Goal: Task Accomplishment & Management: Manage account settings

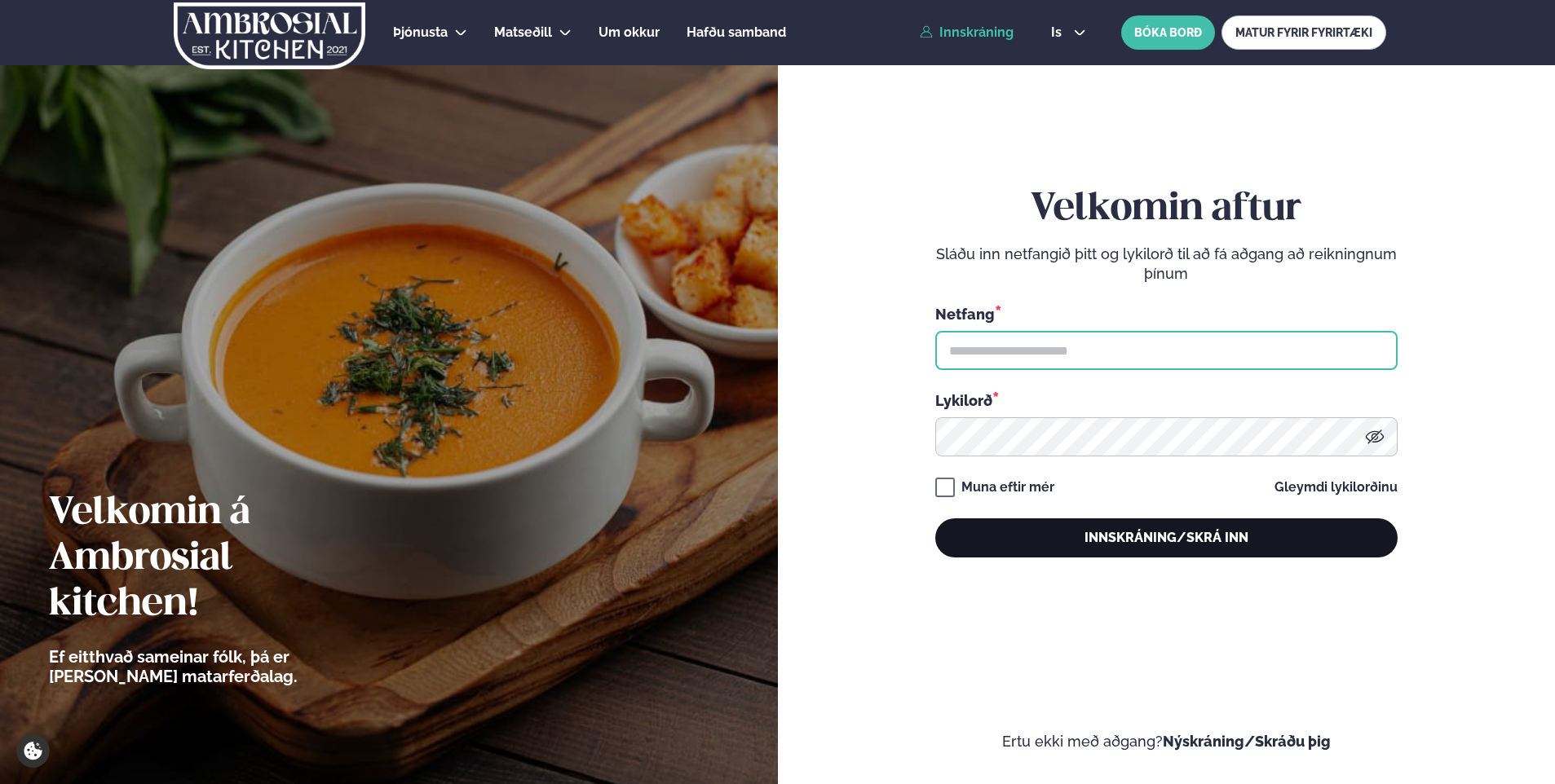
type input "**********"
click at [1121, 535] on button "Innskráning/Skrá inn" at bounding box center [1166, 538] width 462 height 39
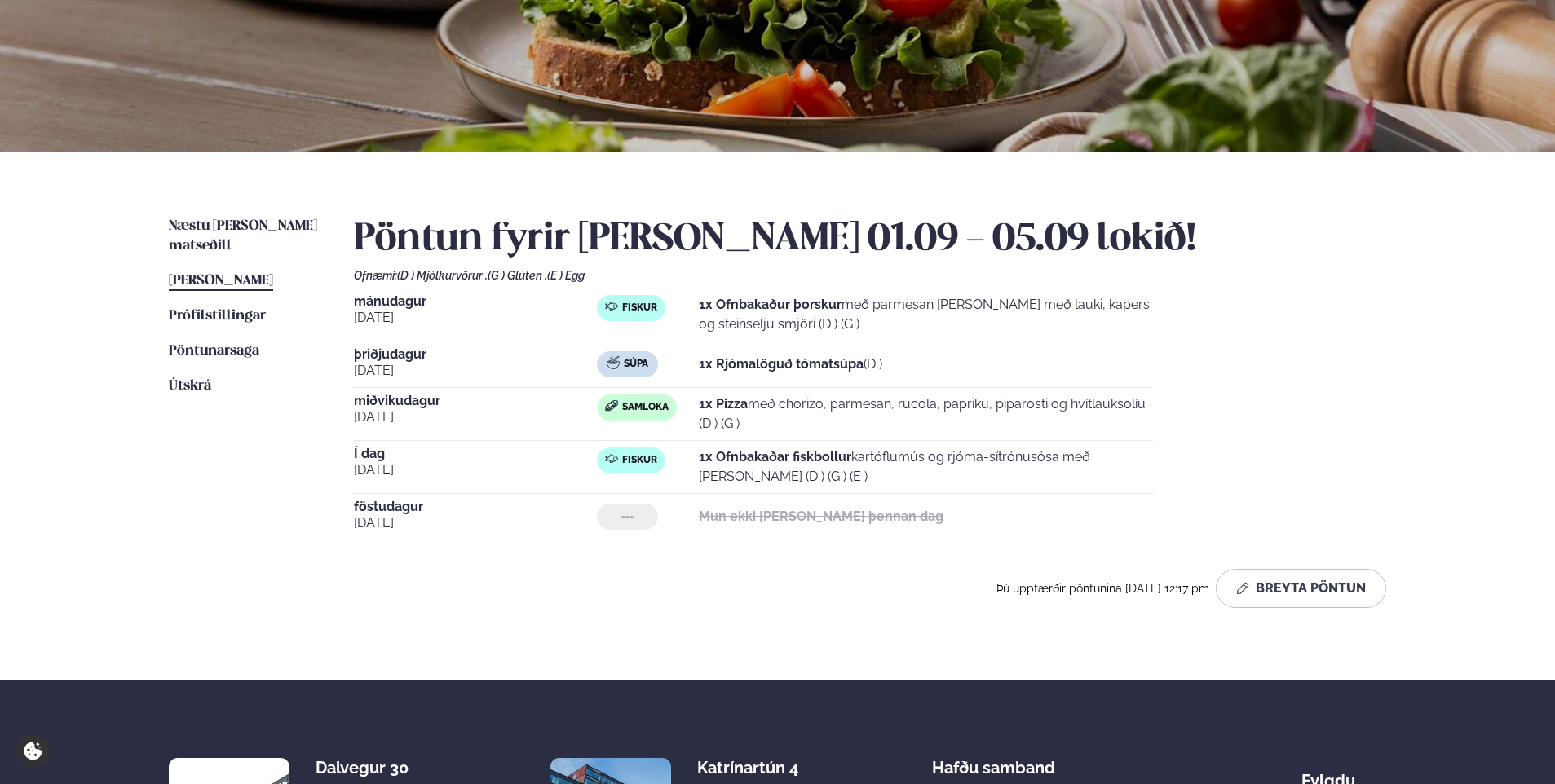
scroll to position [245, 0]
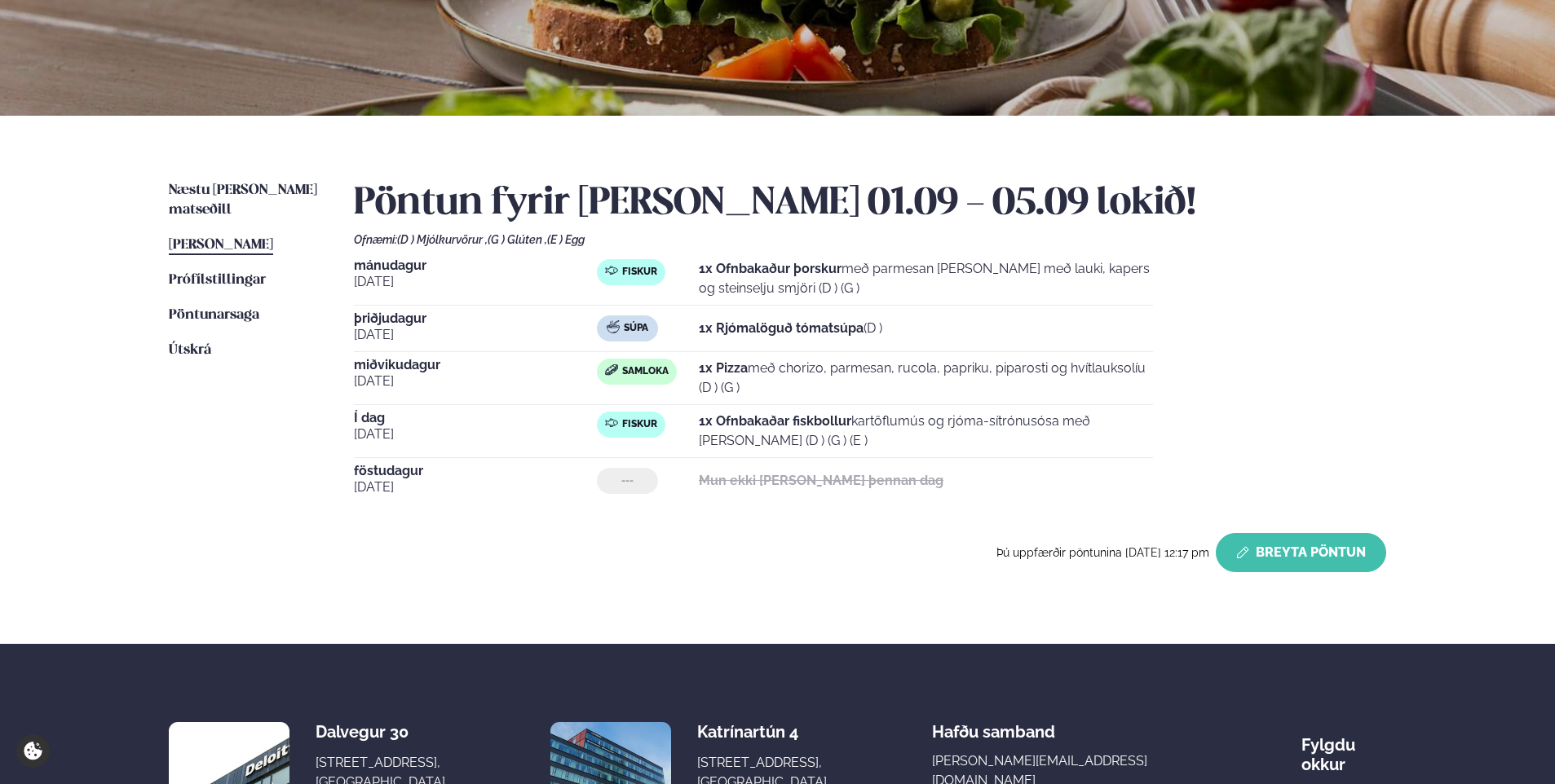
click at [1314, 554] on button "Breyta Pöntun" at bounding box center [1300, 553] width 170 height 39
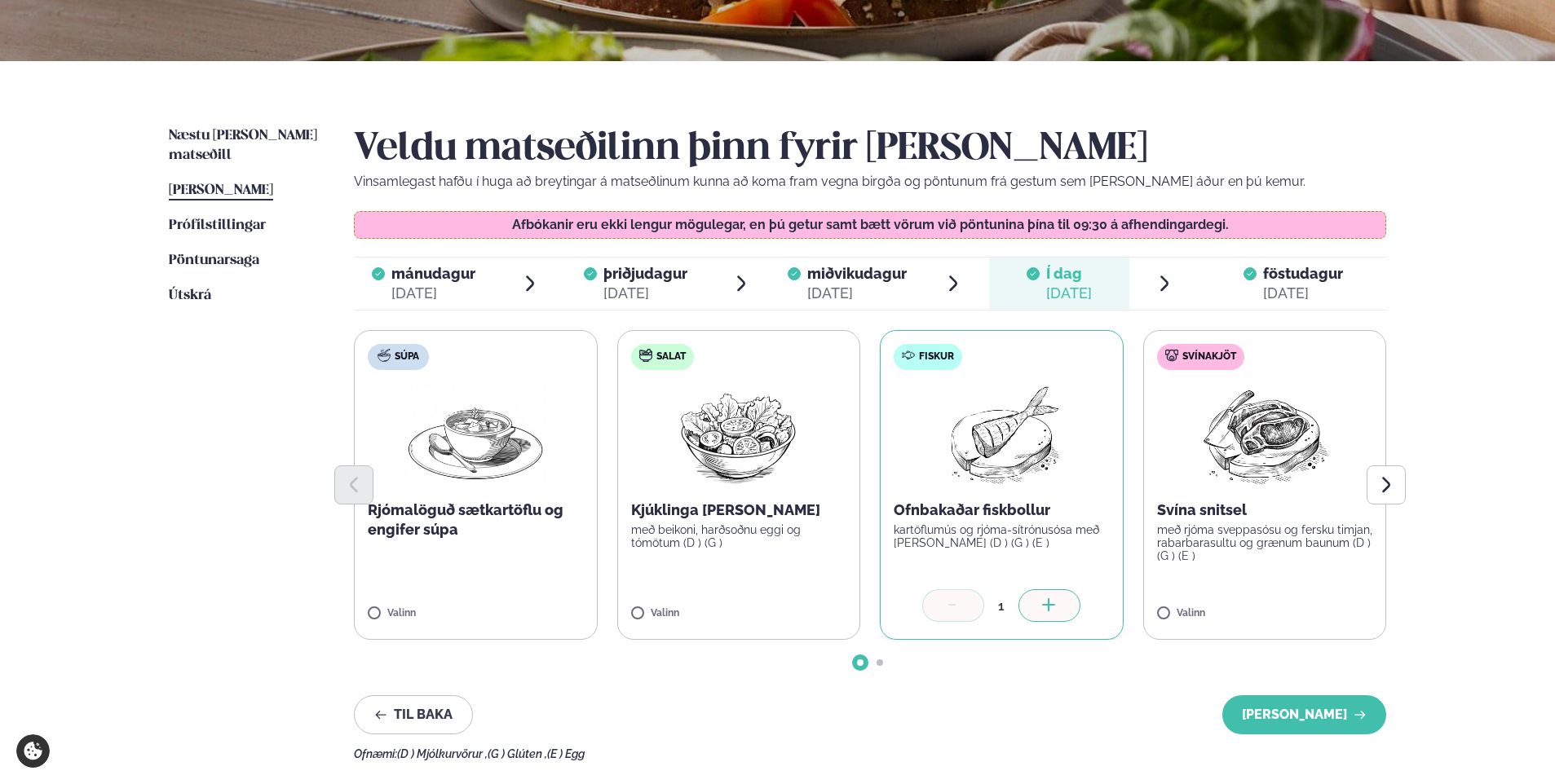
scroll to position [326, 0]
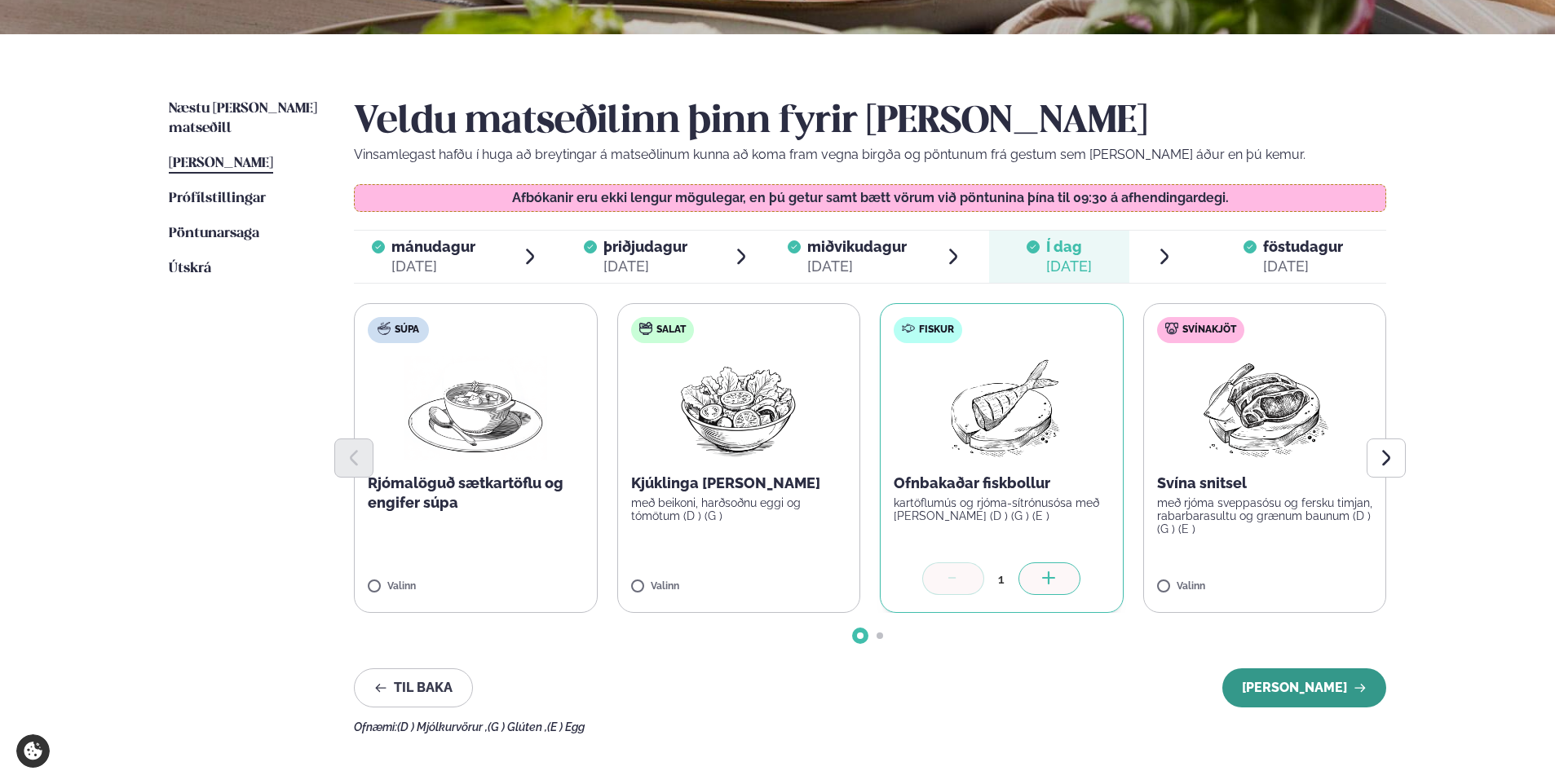
click at [1320, 690] on button "[PERSON_NAME]" at bounding box center [1304, 688] width 164 height 39
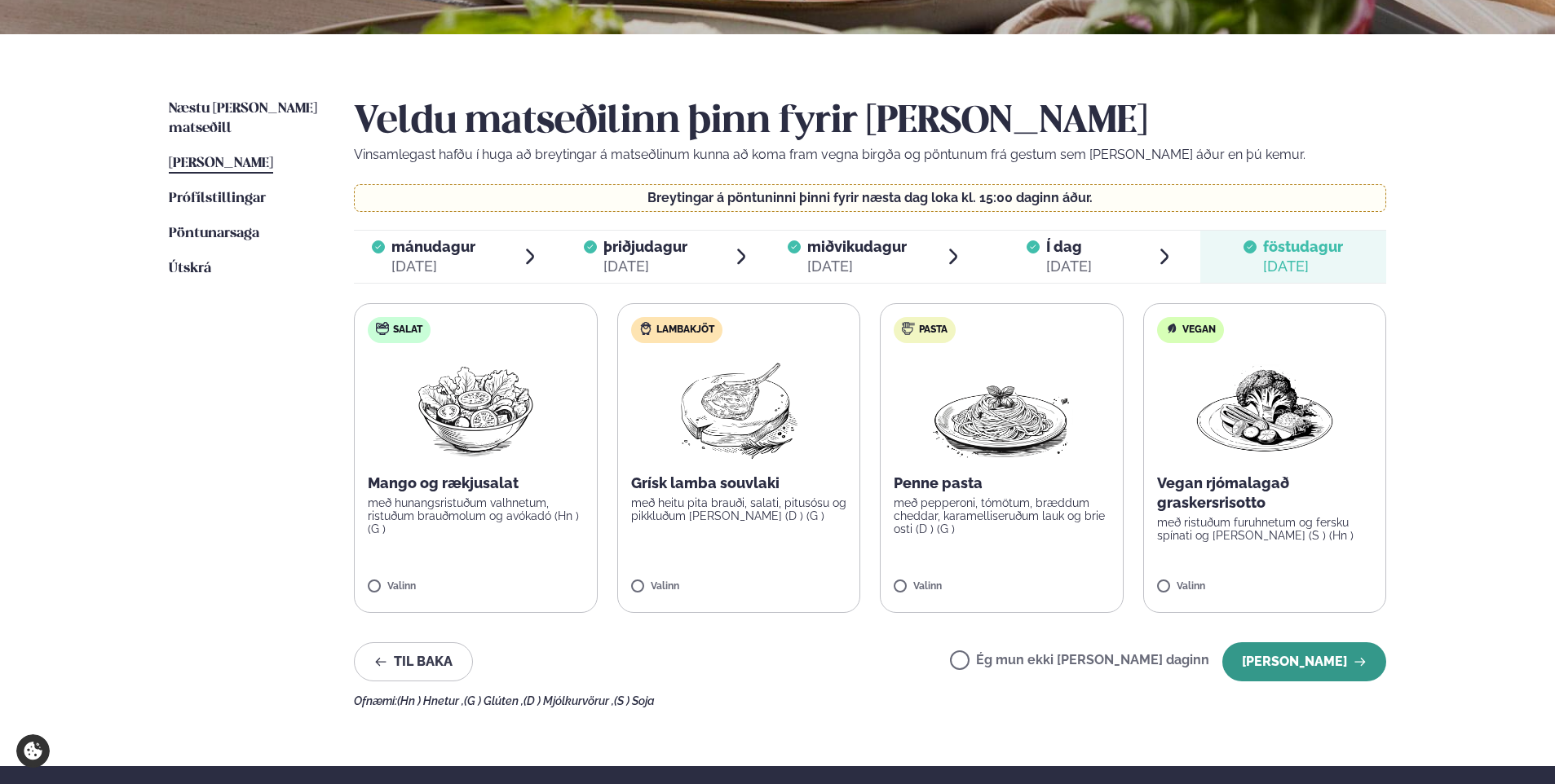
click at [1300, 656] on button "[PERSON_NAME]" at bounding box center [1304, 662] width 164 height 39
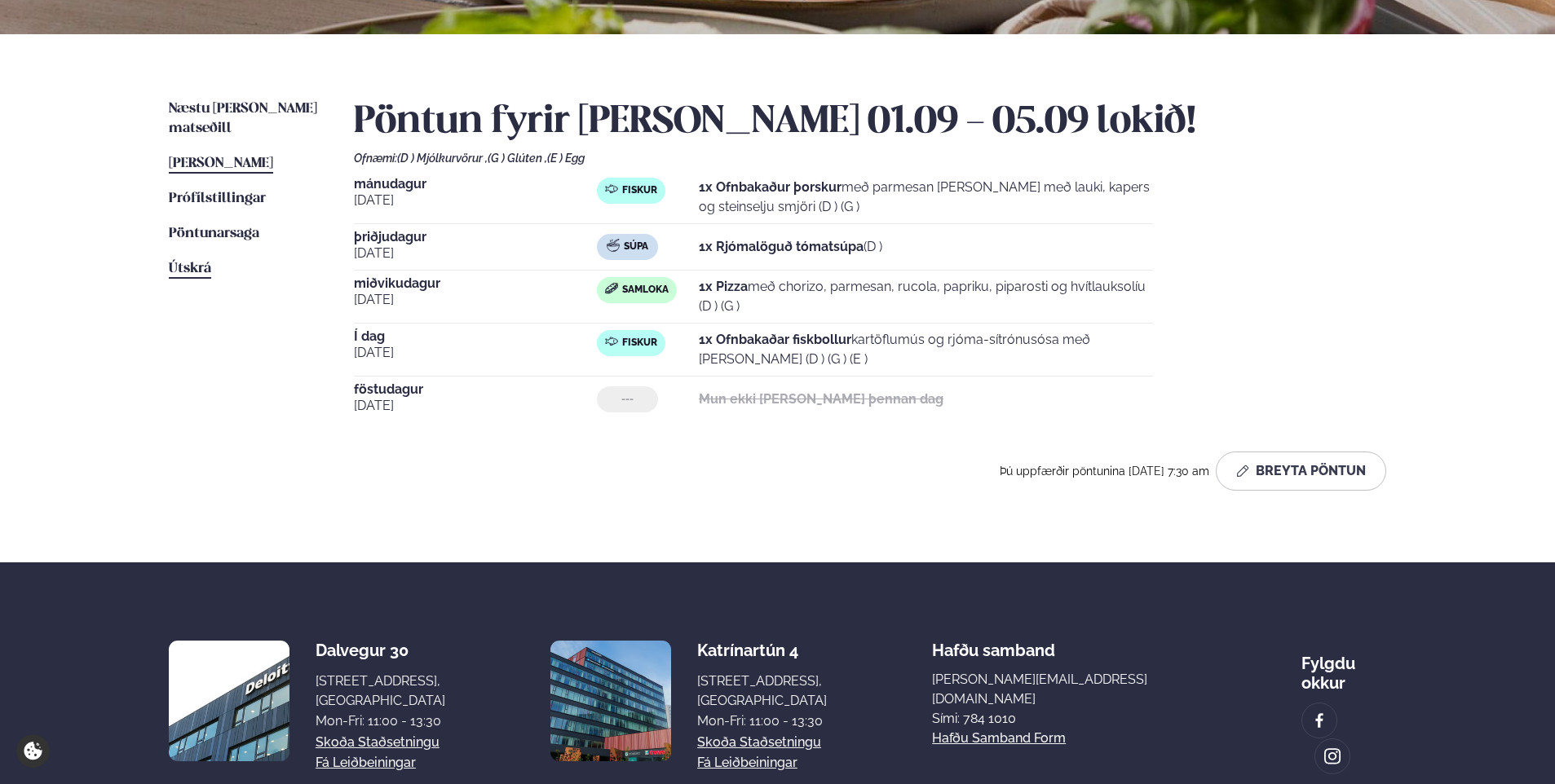
click at [196, 262] on span "Útskrá" at bounding box center [190, 269] width 43 height 14
